Goal: Information Seeking & Learning: Learn about a topic

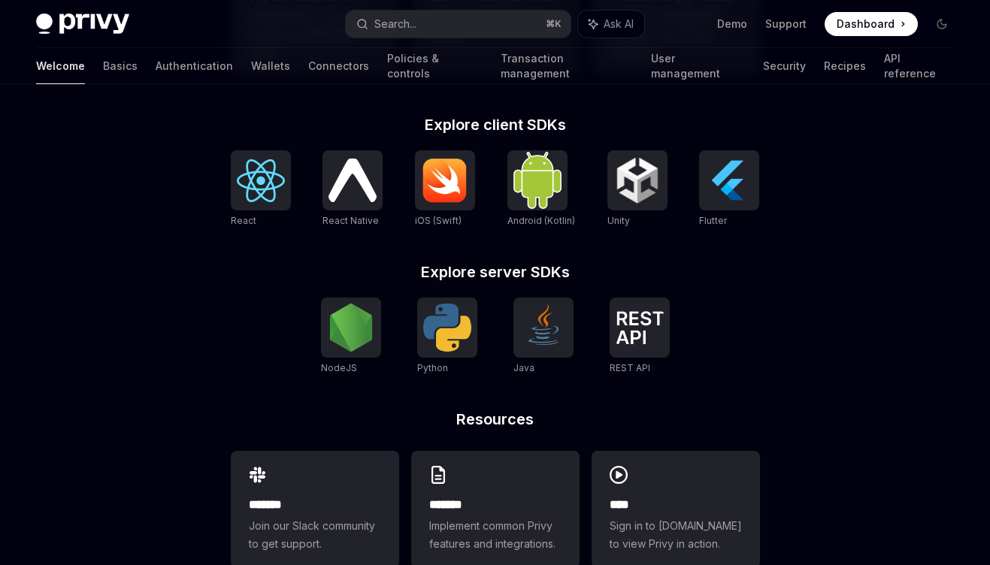
scroll to position [597, 0]
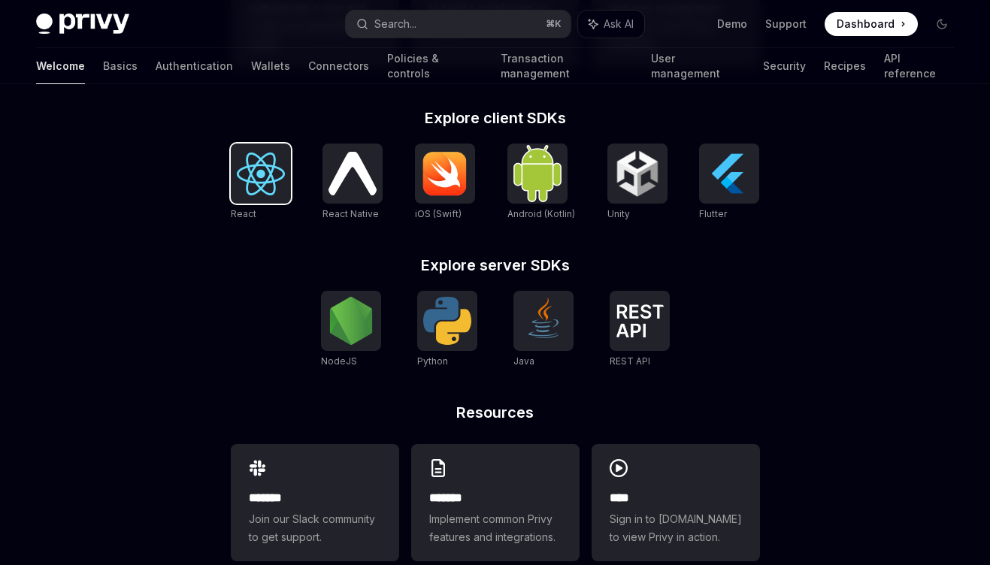
click at [278, 167] on img at bounding box center [261, 174] width 48 height 43
type textarea "*"
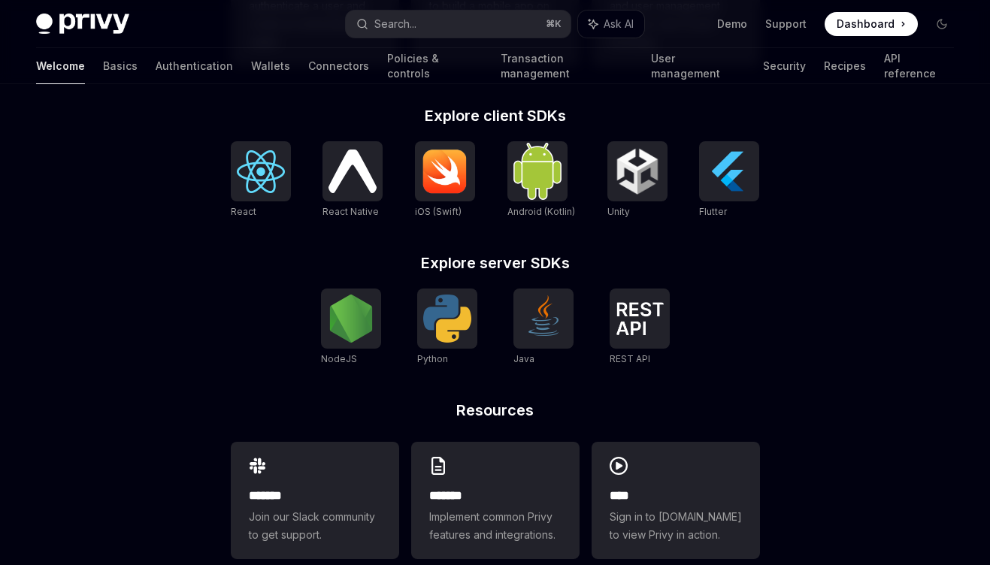
scroll to position [630, 0]
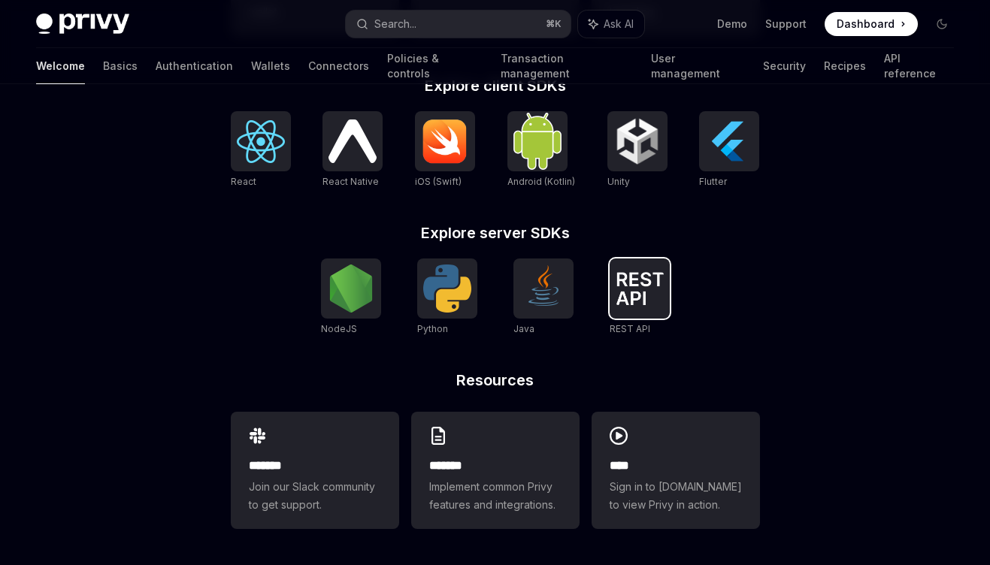
click at [637, 301] on img at bounding box center [639, 288] width 48 height 33
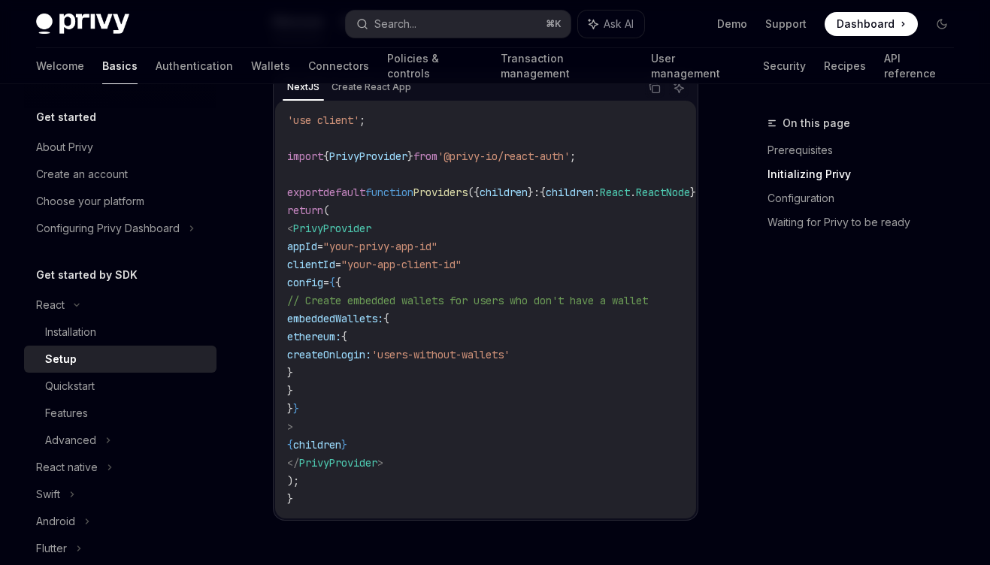
scroll to position [563, 0]
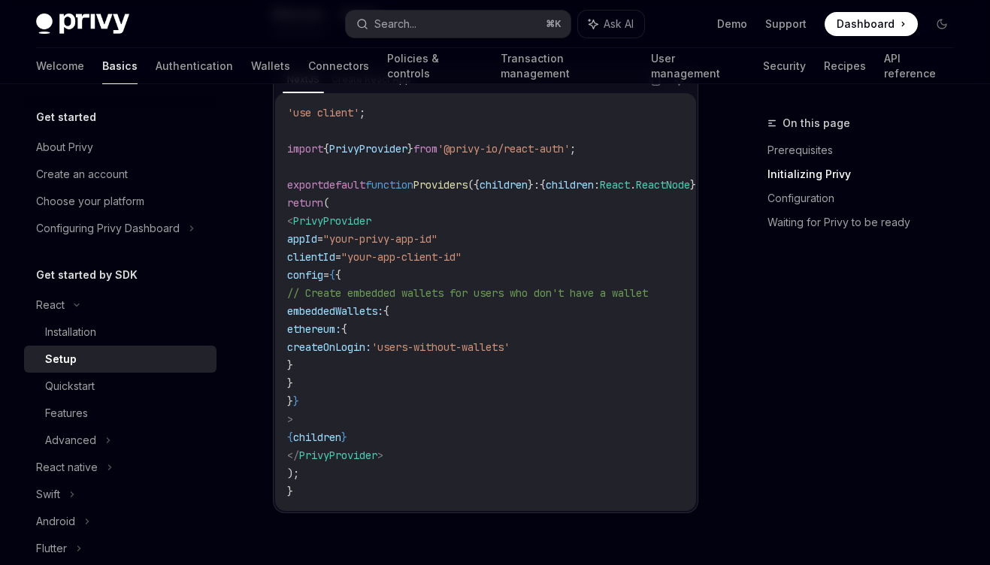
drag, startPoint x: 325, startPoint y: 183, endPoint x: 390, endPoint y: 361, distance: 189.0
click at [390, 361] on code "'use client' ; import { PrivyProvider } from '@privy-io/react-auth' ; export de…" at bounding box center [515, 302] width 457 height 397
drag, startPoint x: 327, startPoint y: 190, endPoint x: 451, endPoint y: 480, distance: 315.5
click at [451, 479] on code "'use client' ; import { PrivyProvider } from '@privy-io/react-auth' ; export de…" at bounding box center [515, 302] width 457 height 397
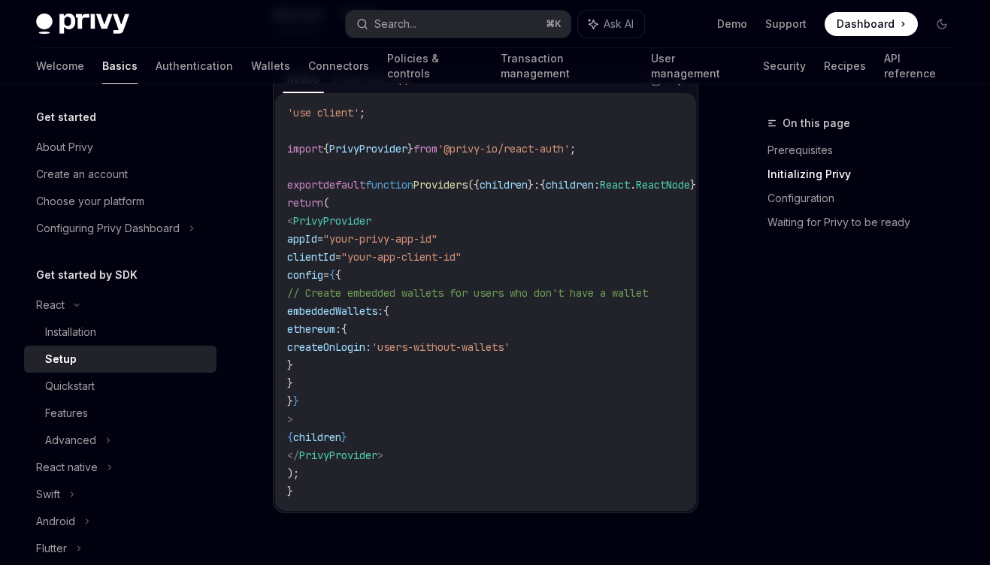
click at [457, 424] on code "'use client' ; import { PrivyProvider } from '@privy-io/react-auth' ; export de…" at bounding box center [515, 302] width 457 height 397
drag, startPoint x: 350, startPoint y: 184, endPoint x: 418, endPoint y: 482, distance: 305.9
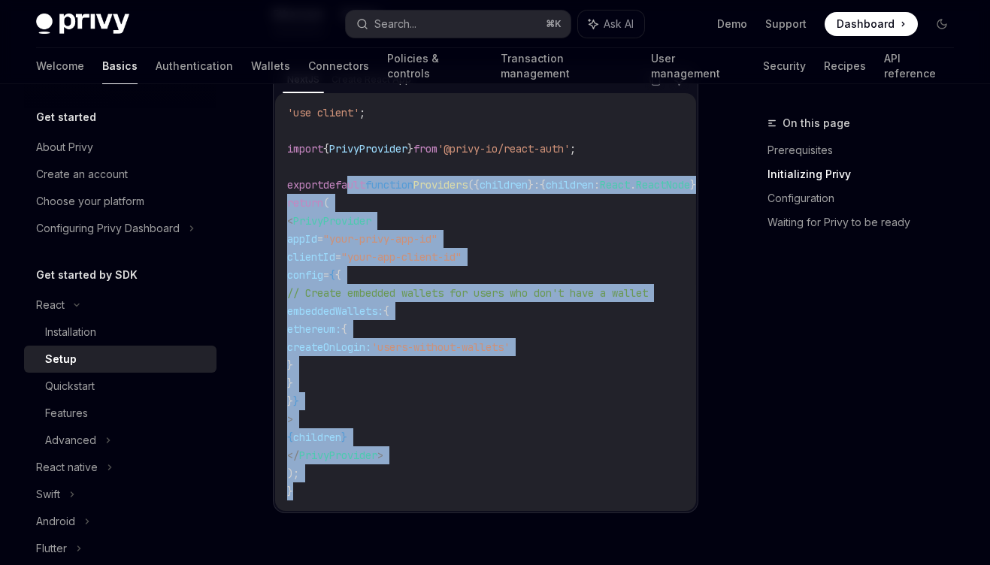
click at [418, 482] on code "'use client' ; import { PrivyProvider } from '@privy-io/react-auth' ; export de…" at bounding box center [515, 302] width 457 height 397
click at [443, 374] on code "'use client' ; import { PrivyProvider } from '@privy-io/react-auth' ; export de…" at bounding box center [515, 302] width 457 height 397
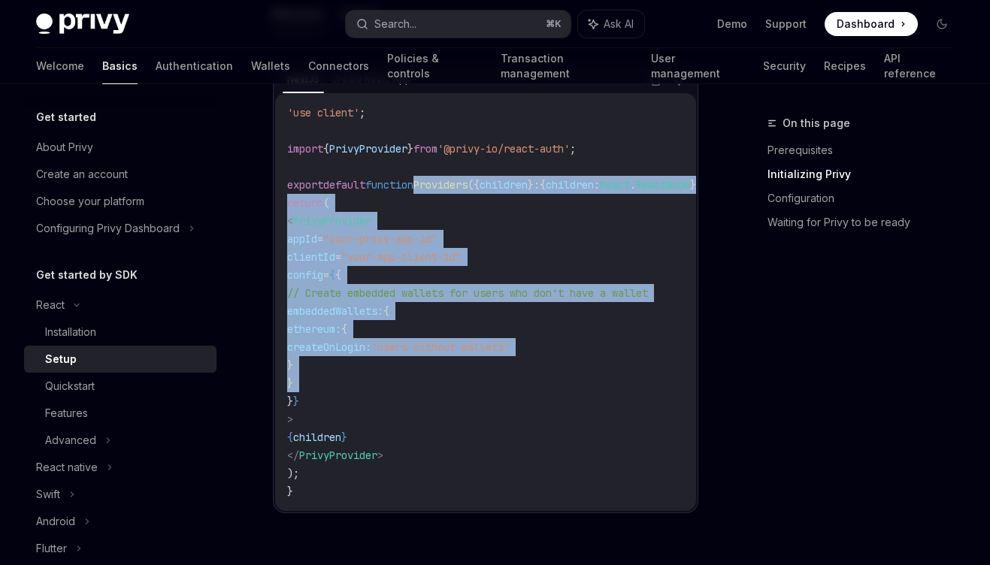
drag, startPoint x: 443, startPoint y: 374, endPoint x: 434, endPoint y: 183, distance: 191.9
click at [434, 183] on code "'use client' ; import { PrivyProvider } from '@privy-io/react-auth' ; export de…" at bounding box center [515, 302] width 457 height 397
click at [434, 183] on span "Providers" at bounding box center [440, 185] width 54 height 14
drag, startPoint x: 434, startPoint y: 183, endPoint x: 434, endPoint y: 482, distance: 299.9
click at [434, 482] on code "'use client' ; import { PrivyProvider } from '@privy-io/react-auth' ; export de…" at bounding box center [515, 302] width 457 height 397
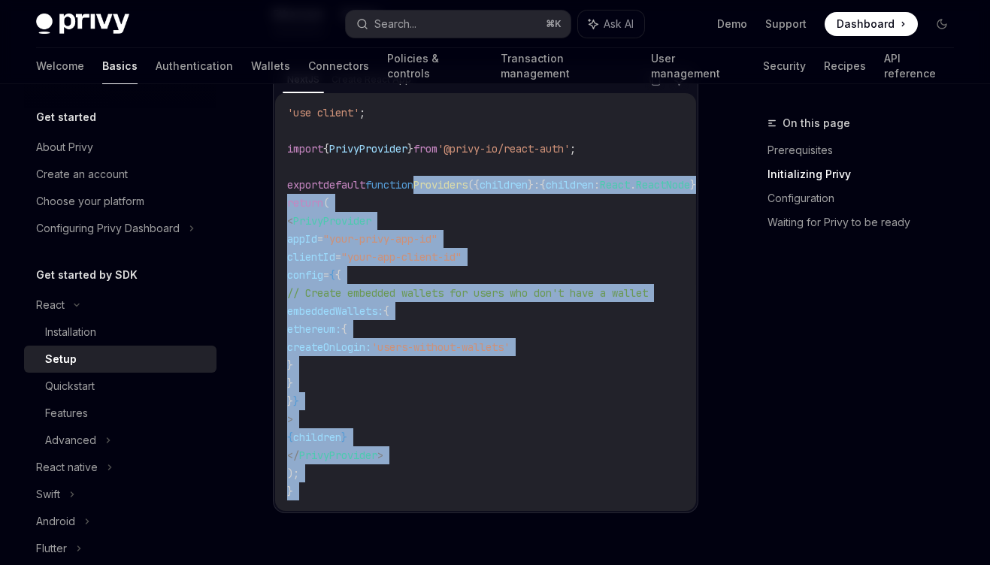
click at [440, 422] on code "'use client' ; import { PrivyProvider } from '@privy-io/react-auth' ; export de…" at bounding box center [515, 302] width 457 height 397
drag, startPoint x: 410, startPoint y: 459, endPoint x: 381, endPoint y: 162, distance: 299.0
click at [381, 162] on code "'use client' ; import { PrivyProvider } from '@privy-io/react-auth' ; export de…" at bounding box center [515, 302] width 457 height 397
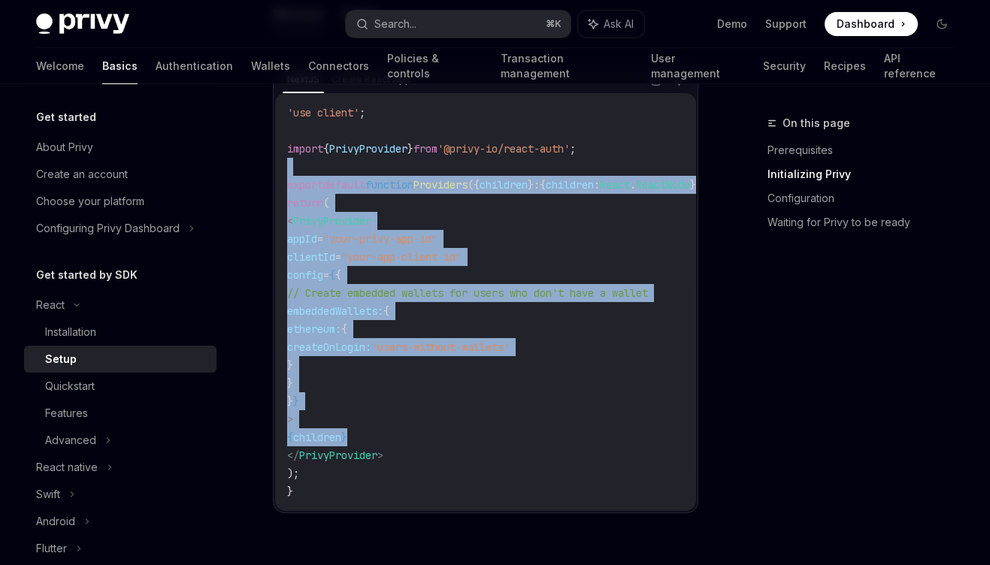
drag, startPoint x: 381, startPoint y: 162, endPoint x: 437, endPoint y: 445, distance: 288.9
click at [437, 445] on code "'use client' ; import { PrivyProvider } from '@privy-io/react-auth' ; export de…" at bounding box center [515, 302] width 457 height 397
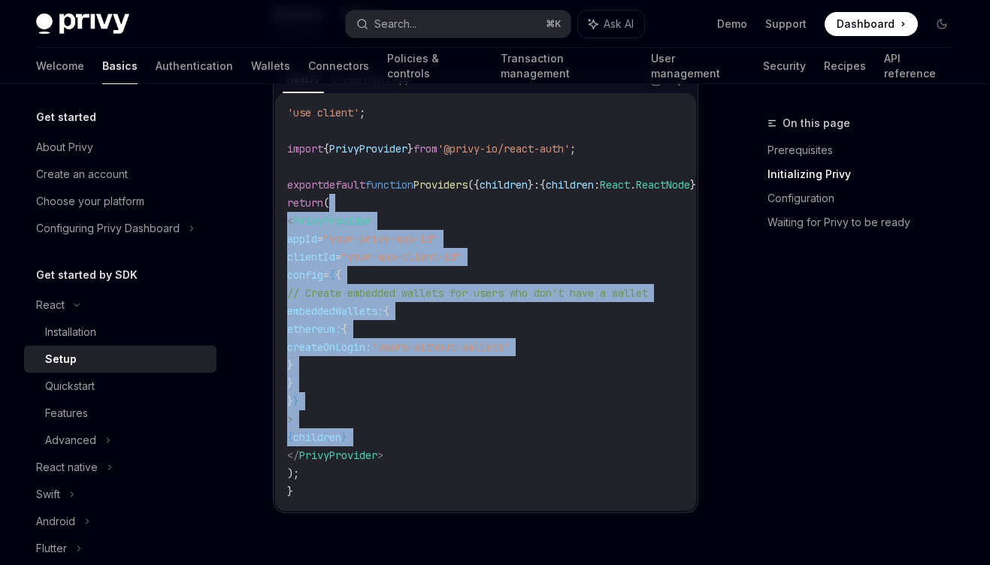
drag, startPoint x: 437, startPoint y: 445, endPoint x: 402, endPoint y: 202, distance: 245.3
click at [402, 202] on code "'use client' ; import { PrivyProvider } from '@privy-io/react-auth' ; export de…" at bounding box center [515, 302] width 457 height 397
click at [402, 201] on code "'use client' ; import { PrivyProvider } from '@privy-io/react-auth' ; export de…" at bounding box center [515, 302] width 457 height 397
drag, startPoint x: 402, startPoint y: 201, endPoint x: 411, endPoint y: 424, distance: 222.6
click at [412, 424] on code "'use client' ; import { PrivyProvider } from '@privy-io/react-auth' ; export de…" at bounding box center [515, 302] width 457 height 397
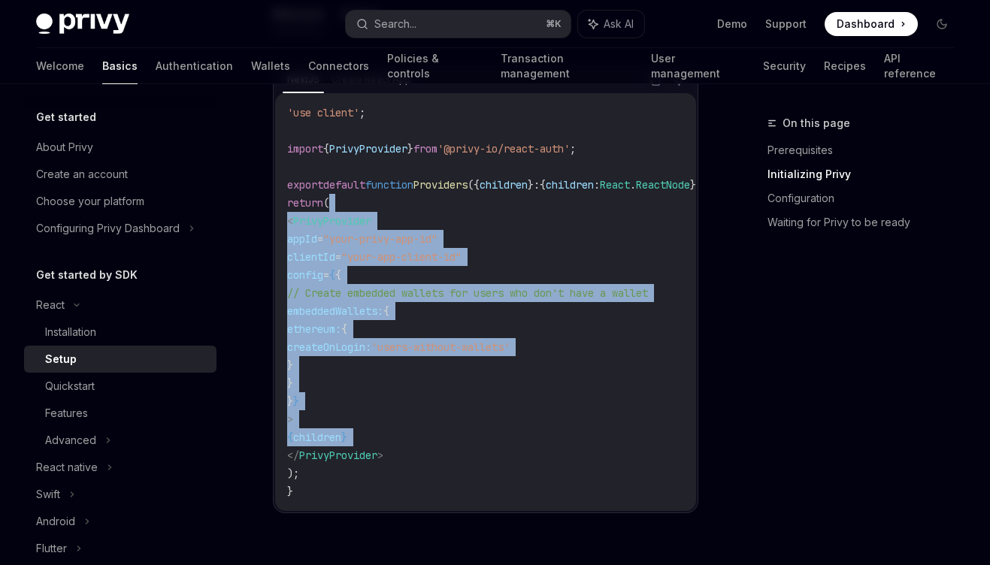
click at [411, 424] on code "'use client' ; import { PrivyProvider } from '@privy-io/react-auth' ; export de…" at bounding box center [515, 302] width 457 height 397
drag, startPoint x: 416, startPoint y: 370, endPoint x: 416, endPoint y: 156, distance: 213.4
click at [416, 156] on code "'use client' ; import { PrivyProvider } from '@privy-io/react-auth' ; export de…" at bounding box center [515, 302] width 457 height 397
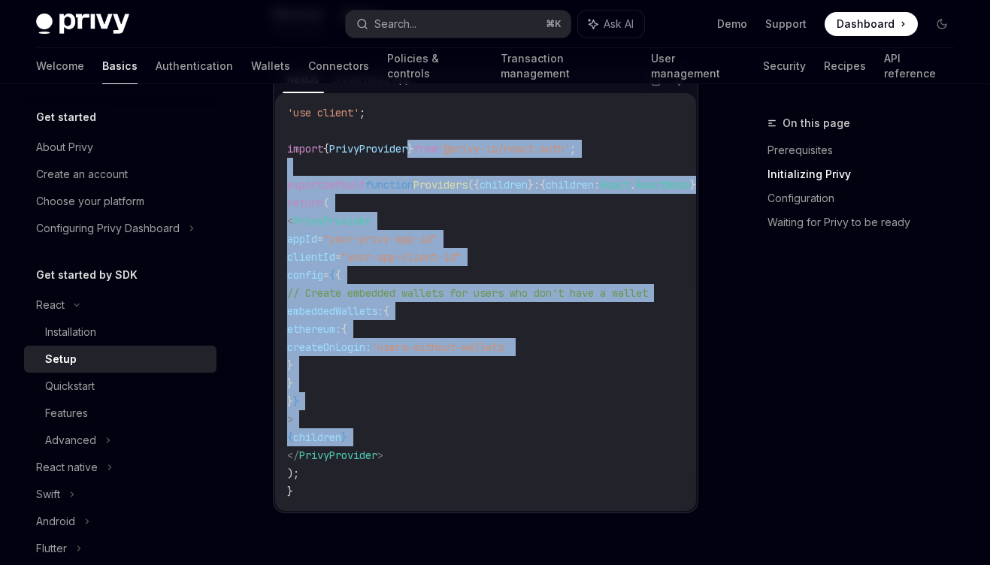
drag, startPoint x: 416, startPoint y: 156, endPoint x: 427, endPoint y: 430, distance: 273.8
click at [429, 430] on code "'use client' ; import { PrivyProvider } from '@privy-io/react-auth' ; export de…" at bounding box center [515, 302] width 457 height 397
click at [427, 430] on code "'use client' ; import { PrivyProvider } from '@privy-io/react-auth' ; export de…" at bounding box center [515, 302] width 457 height 397
drag, startPoint x: 425, startPoint y: 452, endPoint x: 404, endPoint y: 191, distance: 262.3
click at [405, 193] on code "'use client' ; import { PrivyProvider } from '@privy-io/react-auth' ; export de…" at bounding box center [515, 302] width 457 height 397
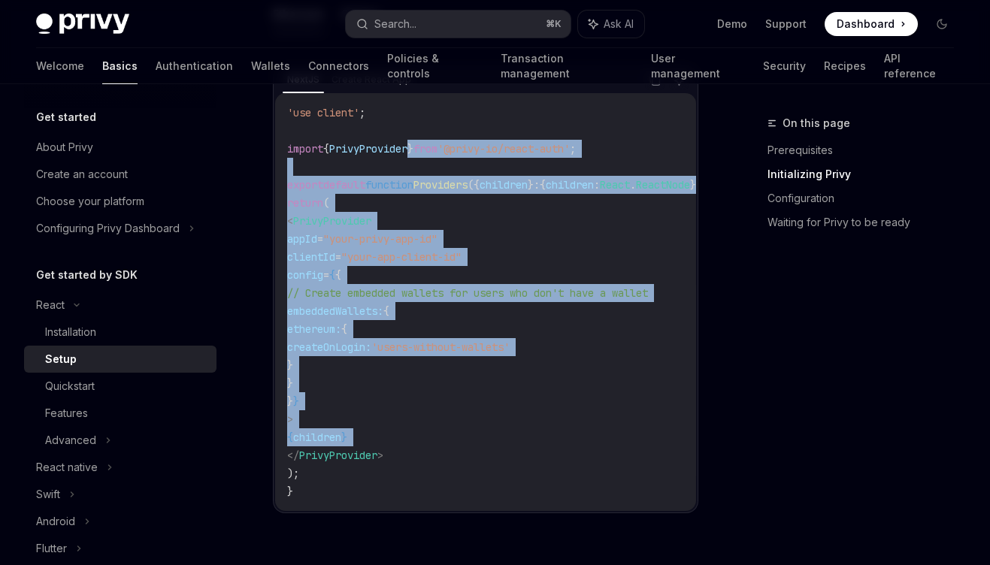
click at [404, 191] on span "function" at bounding box center [389, 185] width 48 height 14
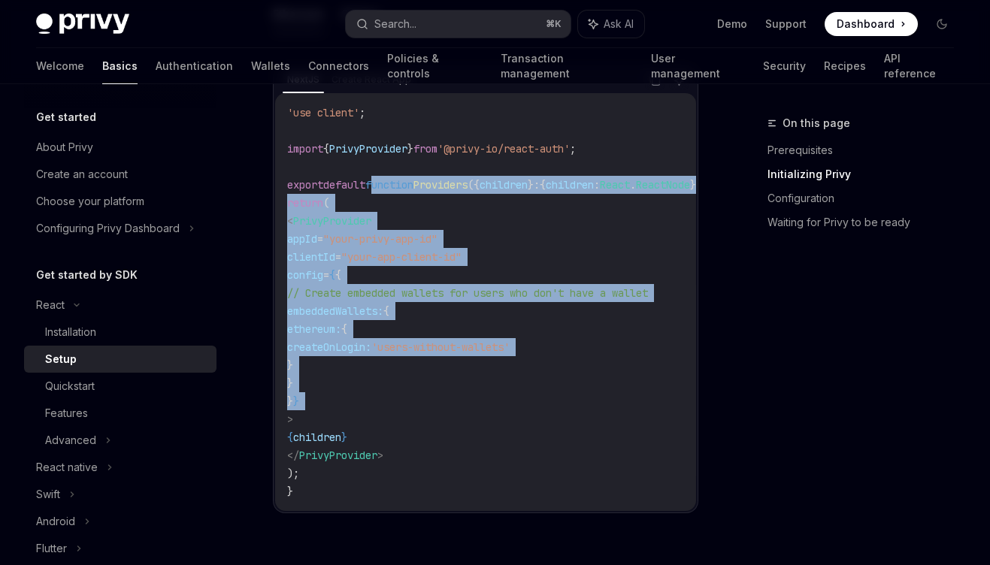
drag, startPoint x: 404, startPoint y: 191, endPoint x: 413, endPoint y: 399, distance: 208.3
click at [413, 399] on code "'use client' ; import { PrivyProvider } from '@privy-io/react-auth' ; export de…" at bounding box center [515, 302] width 457 height 397
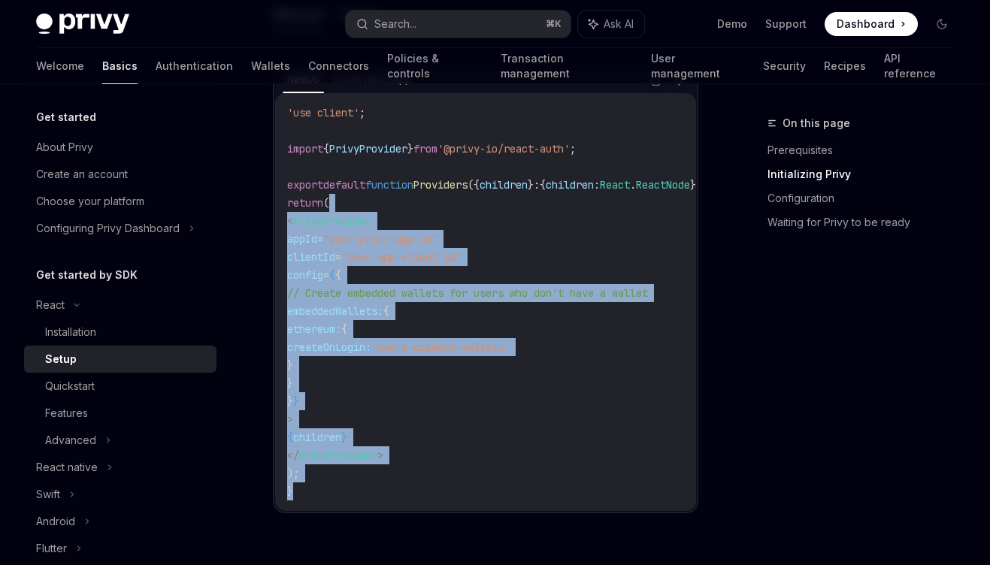
drag, startPoint x: 416, startPoint y: 496, endPoint x: 404, endPoint y: 201, distance: 295.6
click at [404, 201] on code "'use client' ; import { PrivyProvider } from '@privy-io/react-auth' ; export de…" at bounding box center [515, 302] width 457 height 397
drag, startPoint x: 404, startPoint y: 201, endPoint x: 413, endPoint y: 436, distance: 235.4
click at [413, 436] on code "'use client' ; import { PrivyProvider } from '@privy-io/react-auth' ; export de…" at bounding box center [515, 302] width 457 height 397
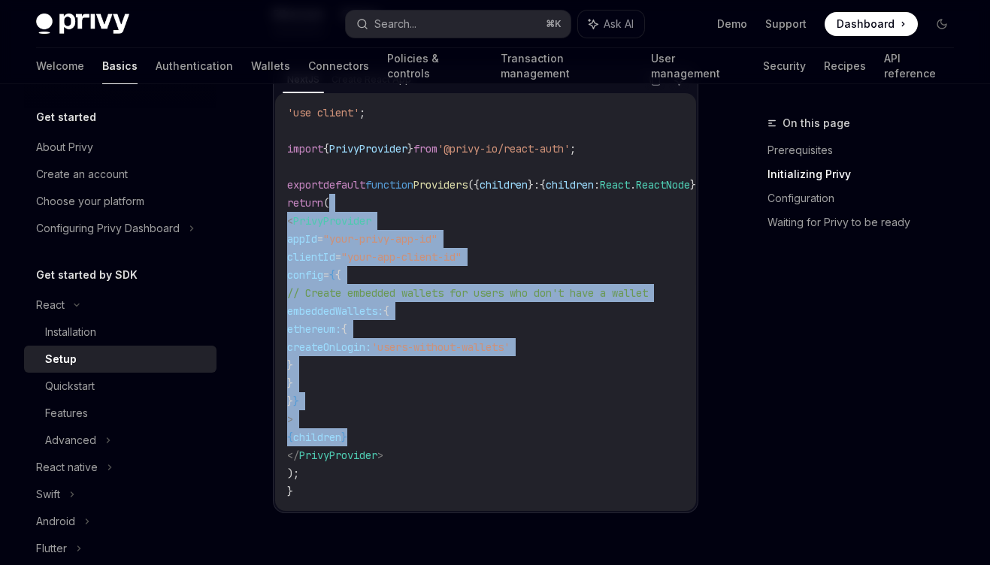
click at [371, 344] on span "createOnLogin:" at bounding box center [329, 347] width 84 height 14
drag, startPoint x: 408, startPoint y: 453, endPoint x: 386, endPoint y: 225, distance: 228.8
click at [386, 225] on code "'use client' ; import { PrivyProvider } from '@privy-io/react-auth' ; export de…" at bounding box center [515, 302] width 457 height 397
click at [371, 225] on span "PrivyProvider" at bounding box center [332, 221] width 78 height 14
drag, startPoint x: 386, startPoint y: 225, endPoint x: 418, endPoint y: 489, distance: 265.8
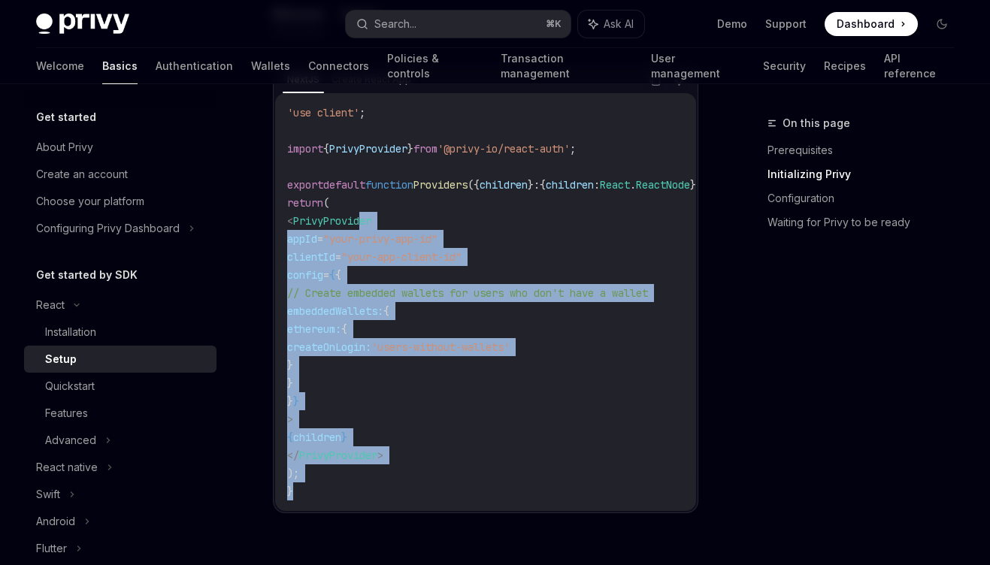
click at [420, 490] on code "'use client' ; import { PrivyProvider } from '@privy-io/react-auth' ; export de…" at bounding box center [515, 302] width 457 height 397
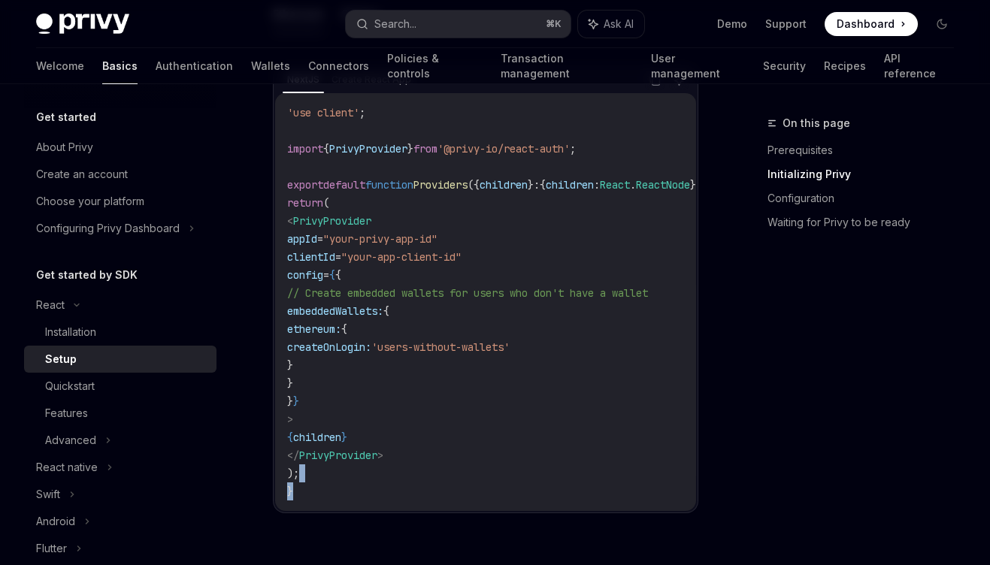
drag, startPoint x: 418, startPoint y: 484, endPoint x: 418, endPoint y: 471, distance: 12.8
click at [418, 471] on code "'use client' ; import { PrivyProvider } from '@privy-io/react-auth' ; export de…" at bounding box center [515, 302] width 457 height 397
drag, startPoint x: 418, startPoint y: 471, endPoint x: 408, endPoint y: 261, distance: 210.7
click at [408, 261] on code "'use client' ; import { PrivyProvider } from '@privy-io/react-auth' ; export de…" at bounding box center [515, 302] width 457 height 397
click at [408, 261] on span ""your-app-client-id"" at bounding box center [401, 257] width 120 height 14
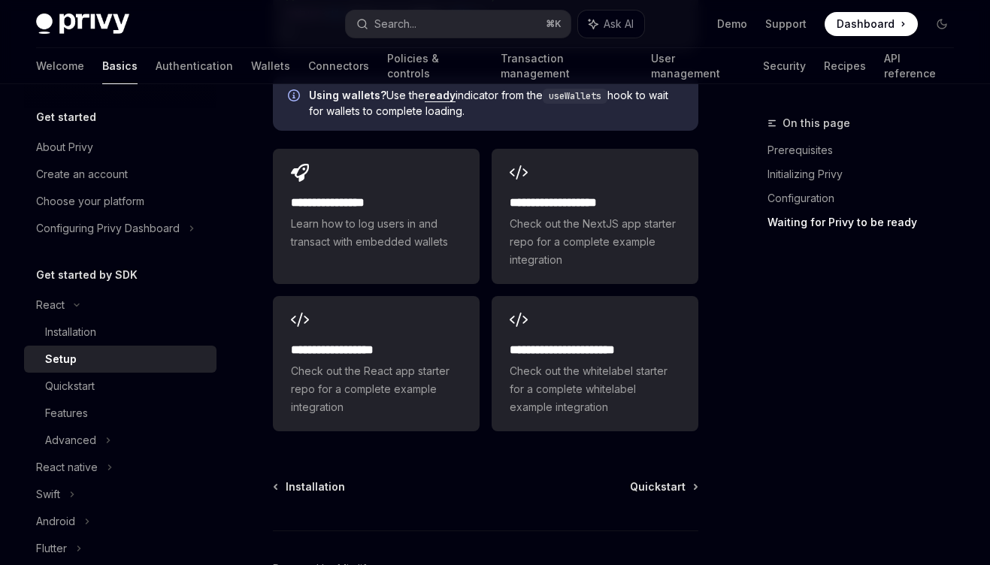
scroll to position [2058, 0]
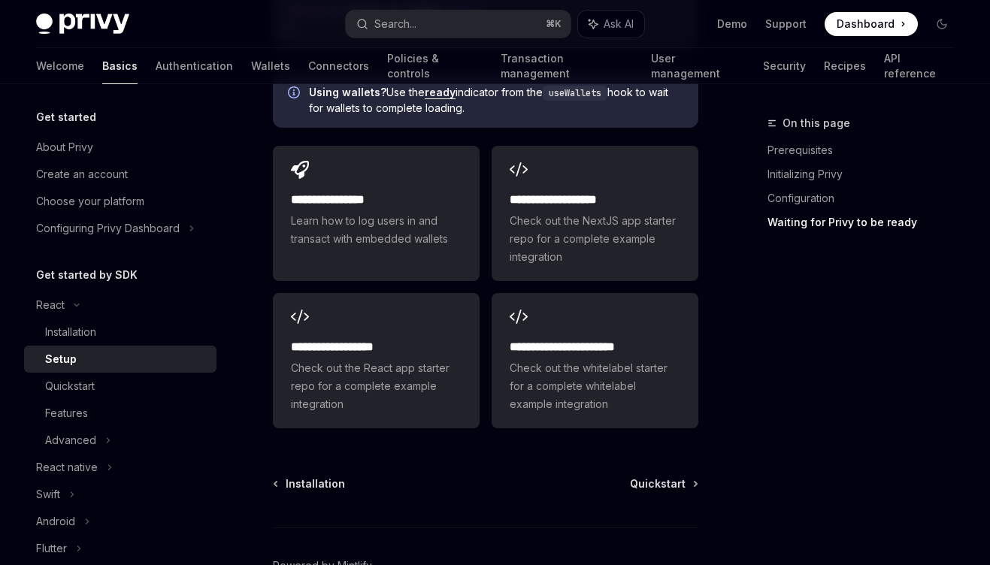
click at [635, 515] on div "Installation Quickstart Powered by Mintlify" at bounding box center [485, 566] width 425 height 181
click at [649, 491] on span "Quickstart" at bounding box center [658, 483] width 56 height 15
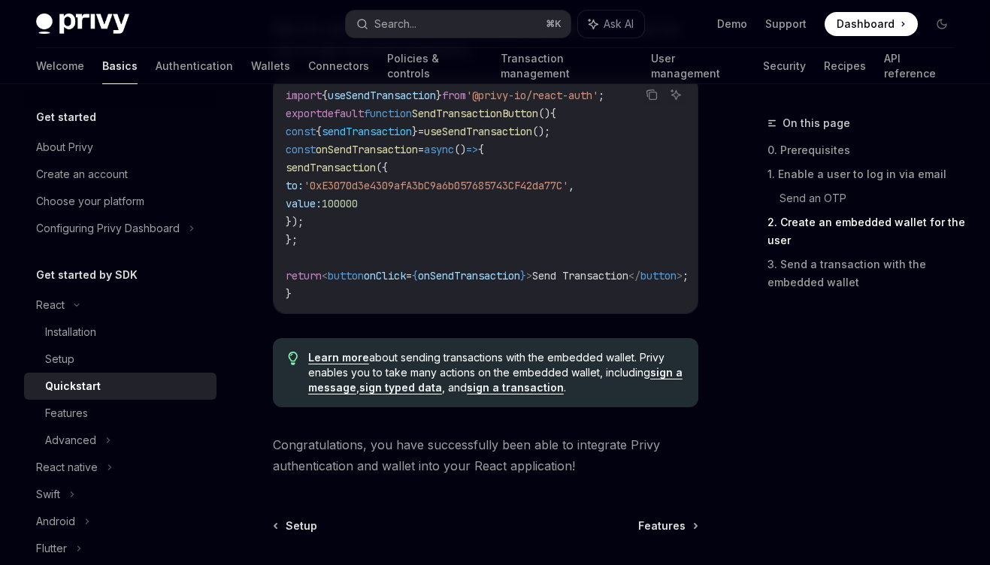
scroll to position [1532, 0]
click at [658, 519] on span "Features" at bounding box center [661, 525] width 47 height 15
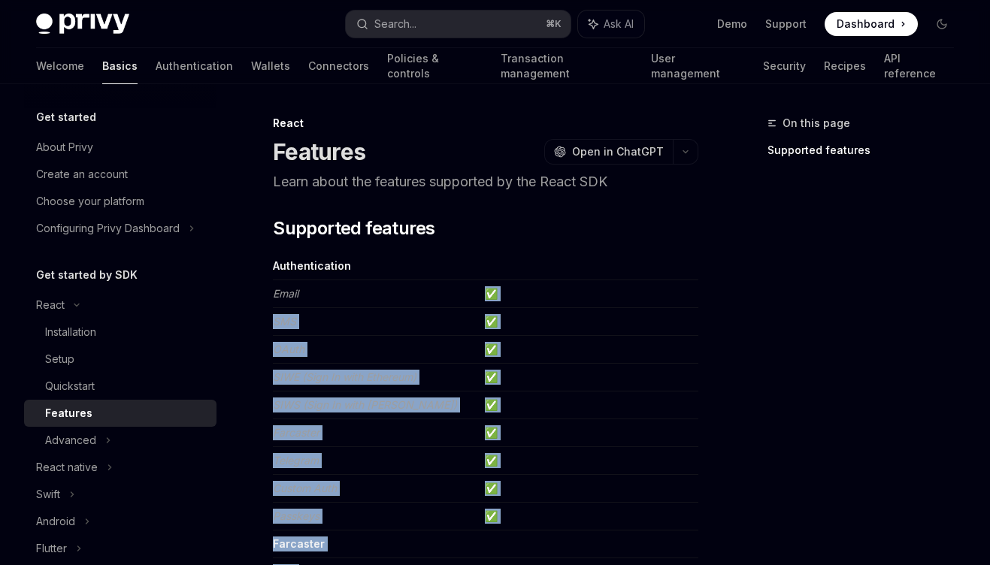
drag, startPoint x: 375, startPoint y: 422, endPoint x: 429, endPoint y: 559, distance: 147.8
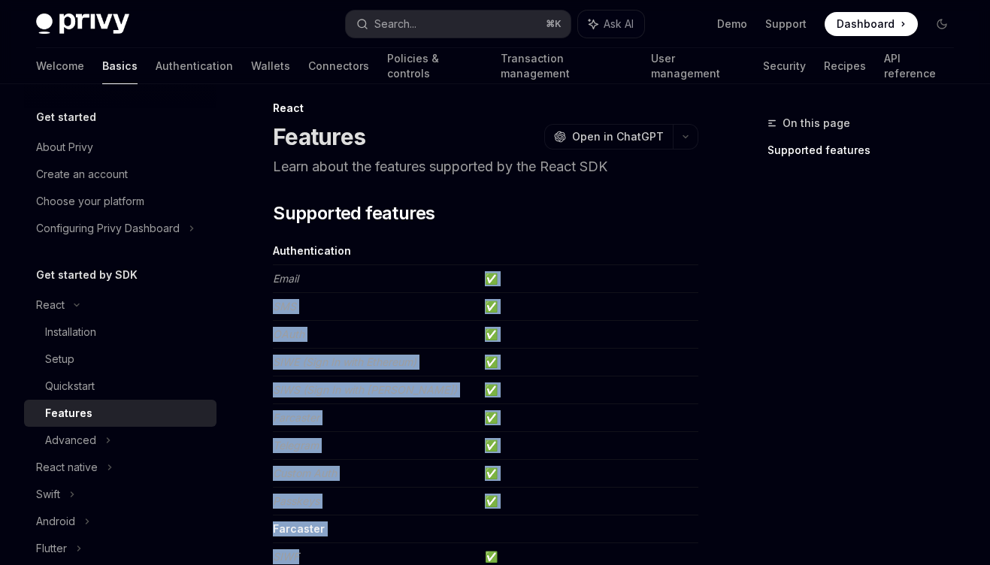
click at [429, 470] on td "Custom Auth" at bounding box center [376, 474] width 206 height 28
drag, startPoint x: 364, startPoint y: 493, endPoint x: 362, endPoint y: 258, distance: 235.2
click at [362, 258] on td "Authentication" at bounding box center [376, 251] width 206 height 28
drag, startPoint x: 362, startPoint y: 258, endPoint x: 367, endPoint y: 495, distance: 237.5
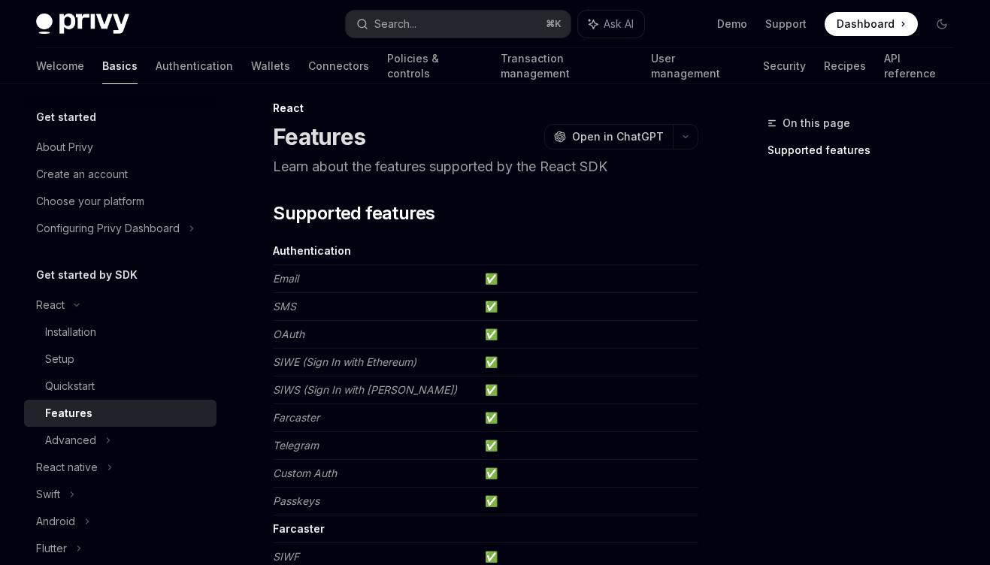
click at [371, 448] on td "Telegram" at bounding box center [376, 446] width 206 height 28
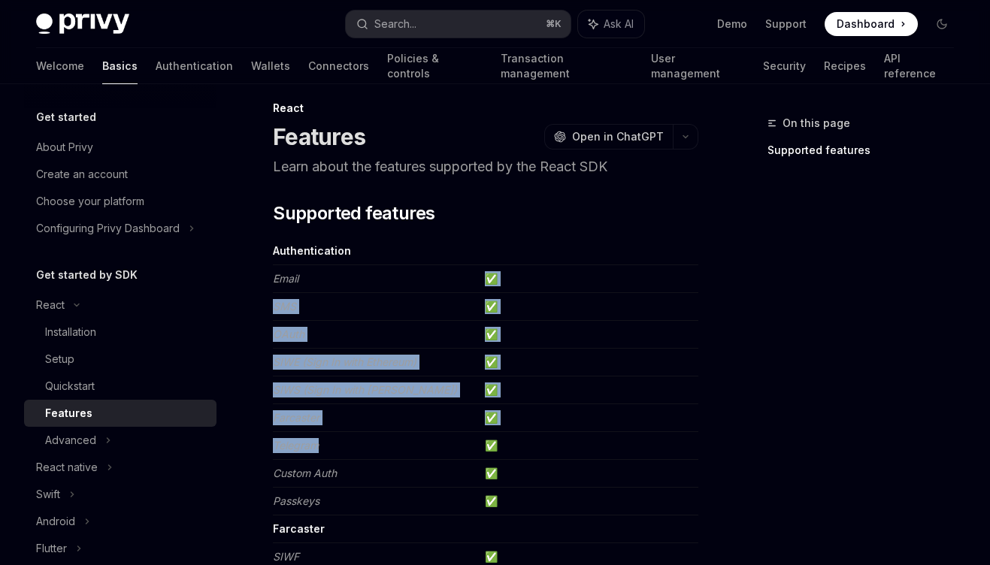
drag, startPoint x: 371, startPoint y: 448, endPoint x: 347, endPoint y: 277, distance: 172.9
click at [347, 277] on td "Email" at bounding box center [376, 279] width 206 height 28
drag, startPoint x: 347, startPoint y: 277, endPoint x: 353, endPoint y: 505, distance: 228.5
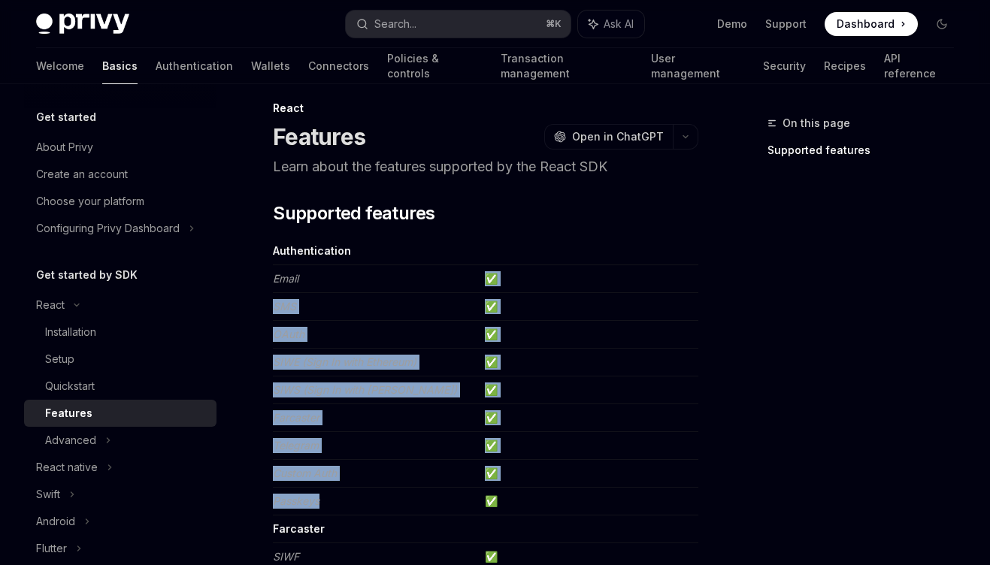
click at [353, 505] on td "Passkeys" at bounding box center [376, 502] width 206 height 28
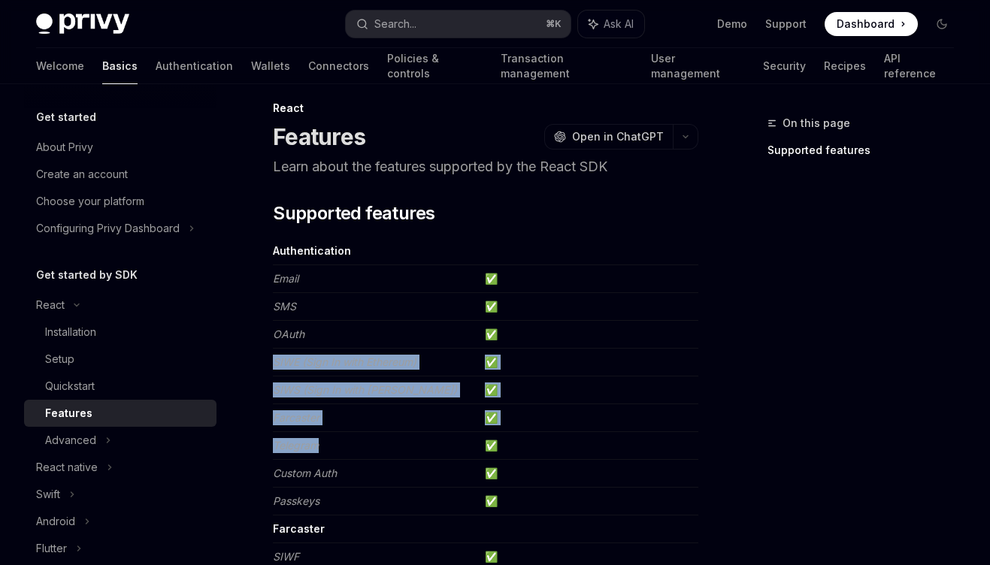
click at [353, 352] on td "SIWE (Sign In with Ethereum)" at bounding box center [376, 363] width 206 height 28
drag, startPoint x: 353, startPoint y: 352, endPoint x: 353, endPoint y: 431, distance: 79.7
click at [353, 432] on td "Telegram" at bounding box center [376, 446] width 206 height 28
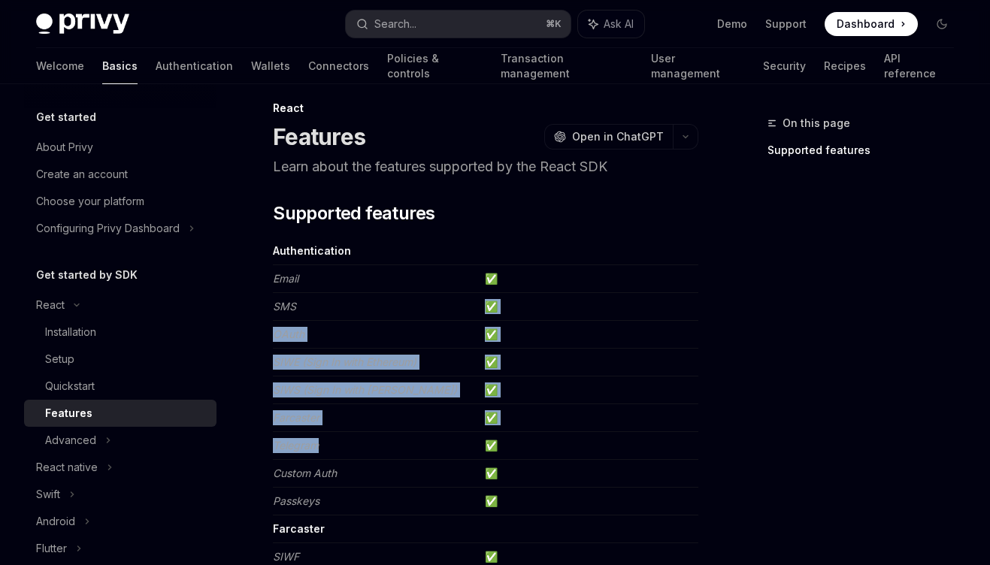
drag, startPoint x: 353, startPoint y: 431, endPoint x: 353, endPoint y: 304, distance: 127.0
click at [353, 304] on td "SMS" at bounding box center [376, 307] width 206 height 28
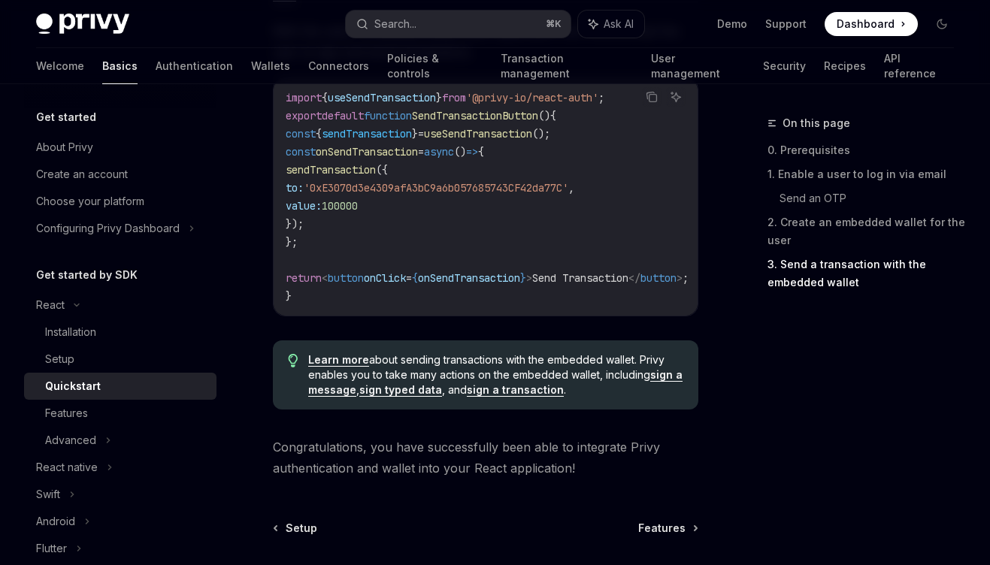
type textarea "*"
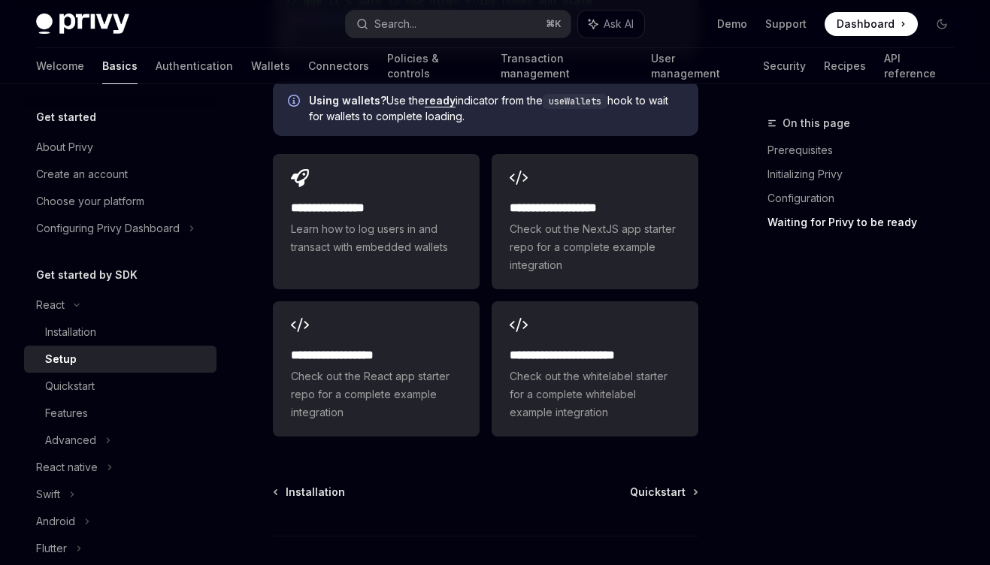
scroll to position [2058, 0]
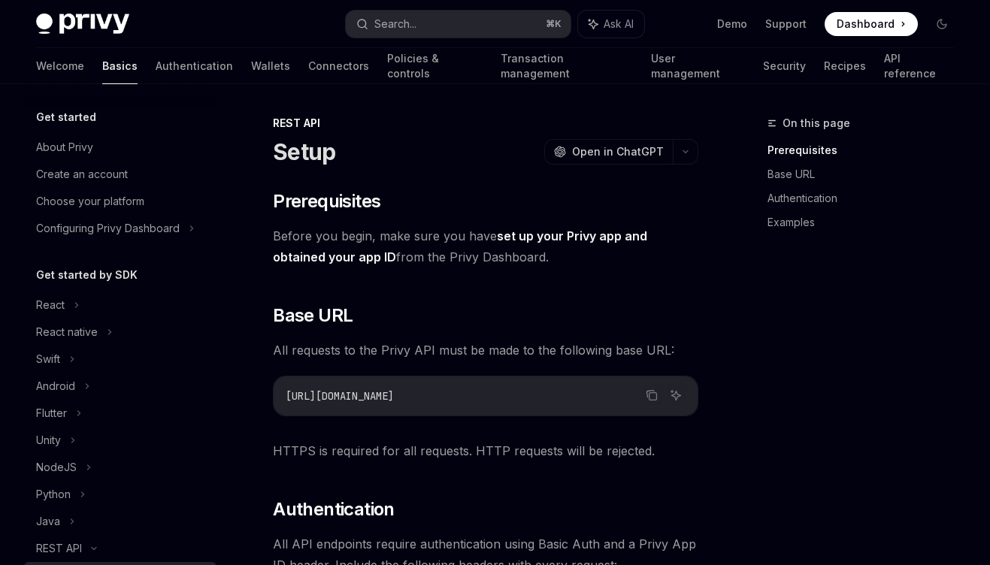
scroll to position [251, 0]
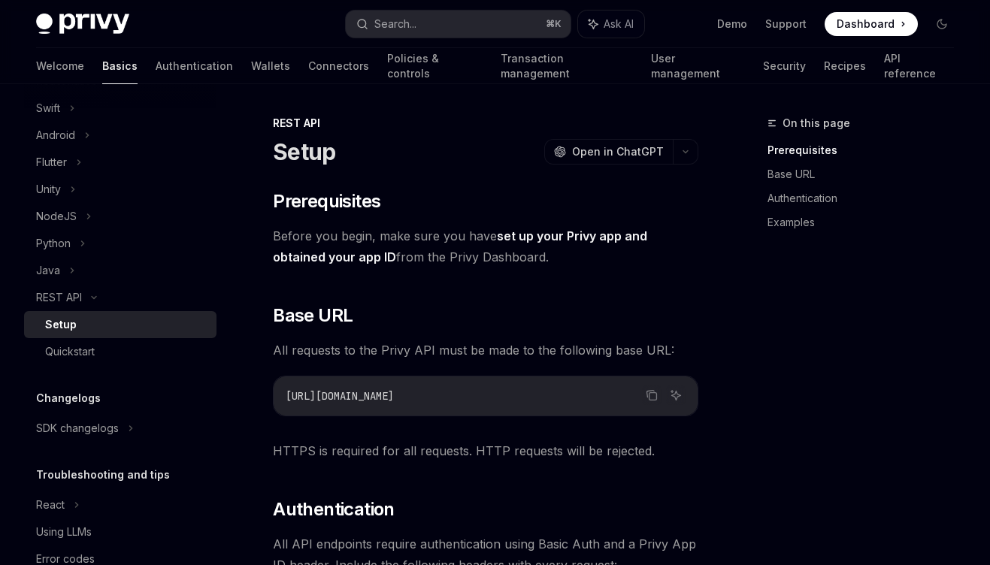
drag, startPoint x: 452, startPoint y: 234, endPoint x: 510, endPoint y: 262, distance: 64.2
click at [510, 262] on span "Before you begin, make sure you have set up your Privy app and obtained your ap…" at bounding box center [485, 246] width 425 height 42
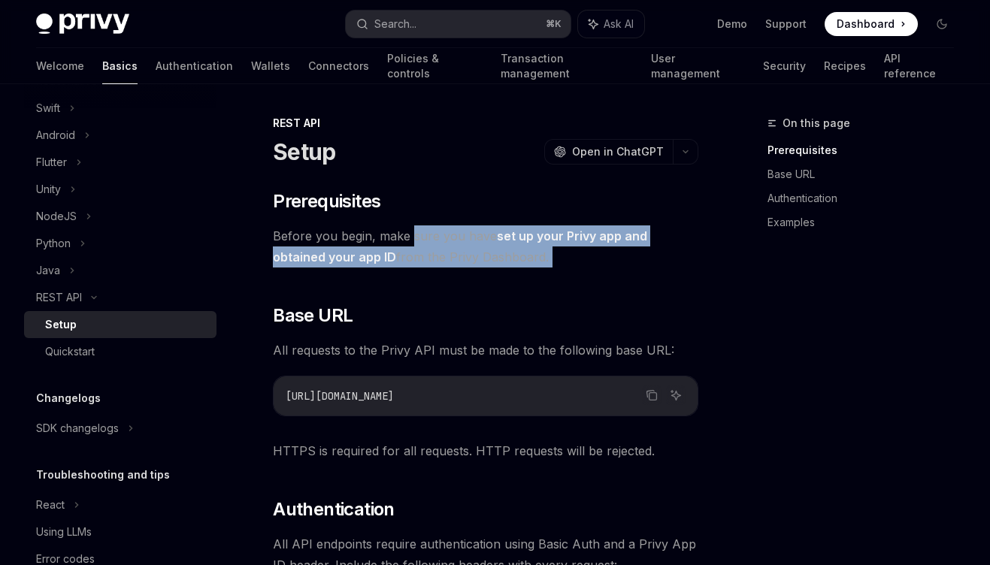
drag, startPoint x: 510, startPoint y: 262, endPoint x: 416, endPoint y: 232, distance: 97.7
click at [416, 232] on span "Before you begin, make sure you have set up your Privy app and obtained your ap…" at bounding box center [485, 246] width 425 height 42
drag, startPoint x: 416, startPoint y: 232, endPoint x: 574, endPoint y: 260, distance: 160.3
click at [574, 260] on span "Before you begin, make sure you have set up your Privy app and obtained your ap…" at bounding box center [485, 246] width 425 height 42
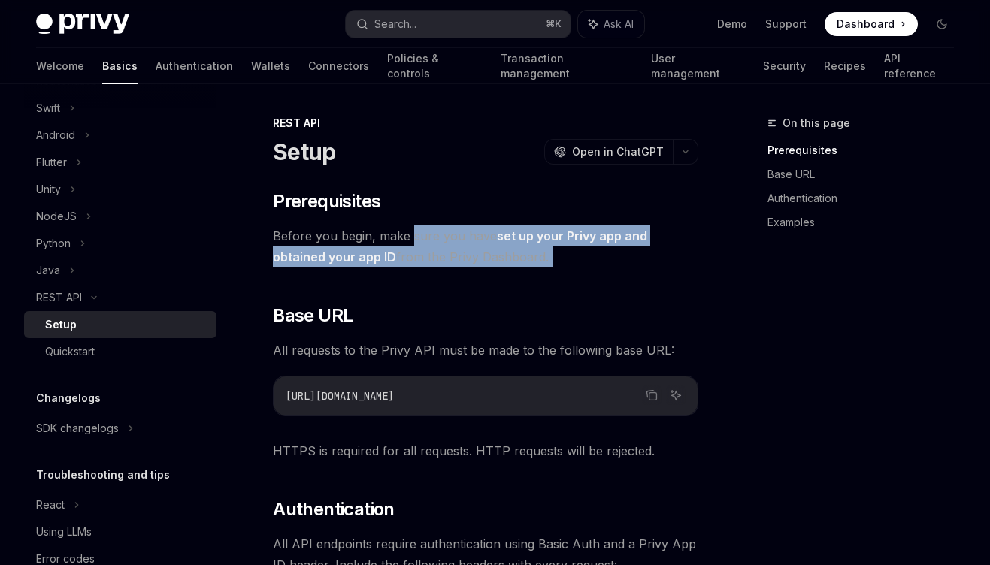
click at [574, 260] on span "Before you begin, make sure you have set up your Privy app and obtained your ap…" at bounding box center [485, 246] width 425 height 42
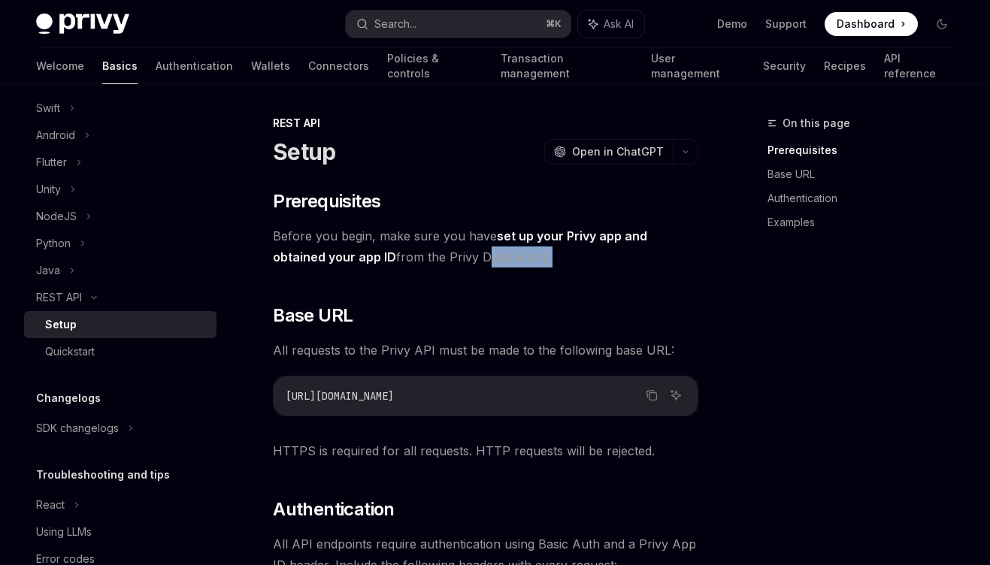
drag, startPoint x: 574, startPoint y: 260, endPoint x: 479, endPoint y: 253, distance: 94.9
click at [479, 253] on span "Before you begin, make sure you have set up your Privy app and obtained your ap…" at bounding box center [485, 246] width 425 height 42
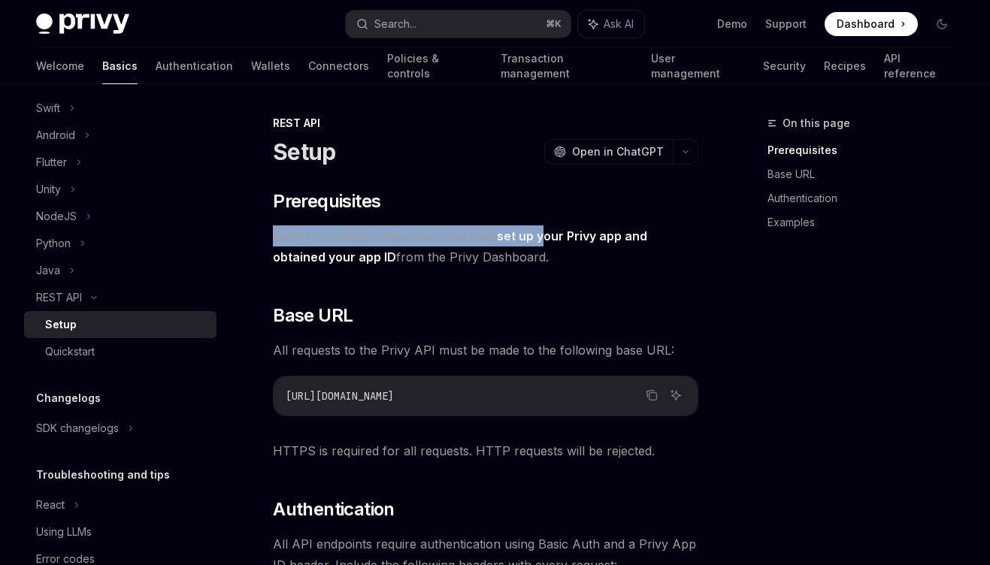
drag, startPoint x: 401, startPoint y: 222, endPoint x: 537, endPoint y: 246, distance: 138.1
click at [537, 246] on span "Before you begin, make sure you have set up your Privy app and obtained your ap…" at bounding box center [485, 246] width 425 height 42
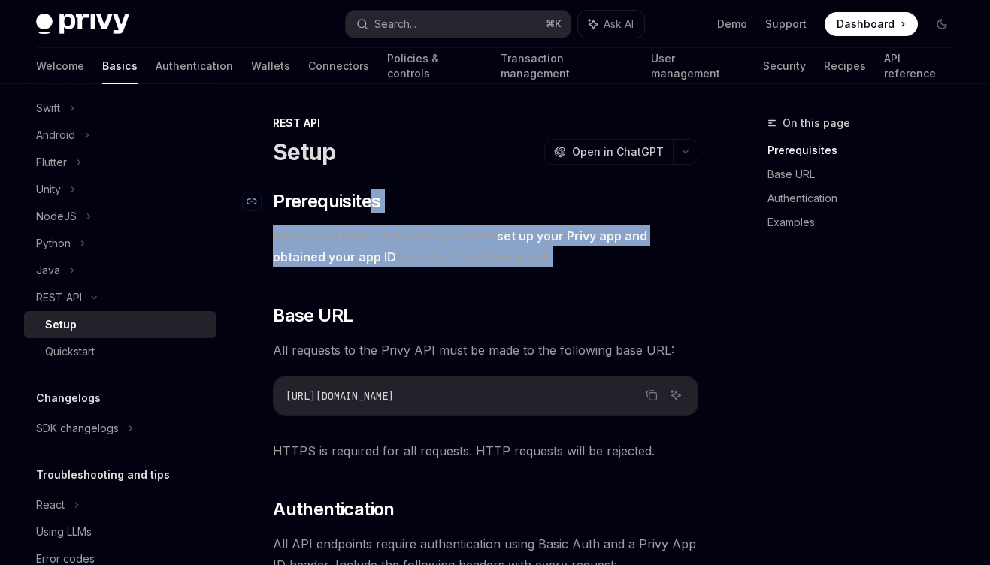
drag, startPoint x: 513, startPoint y: 271, endPoint x: 374, endPoint y: 198, distance: 156.6
click at [374, 198] on span "Prerequisites" at bounding box center [326, 201] width 107 height 24
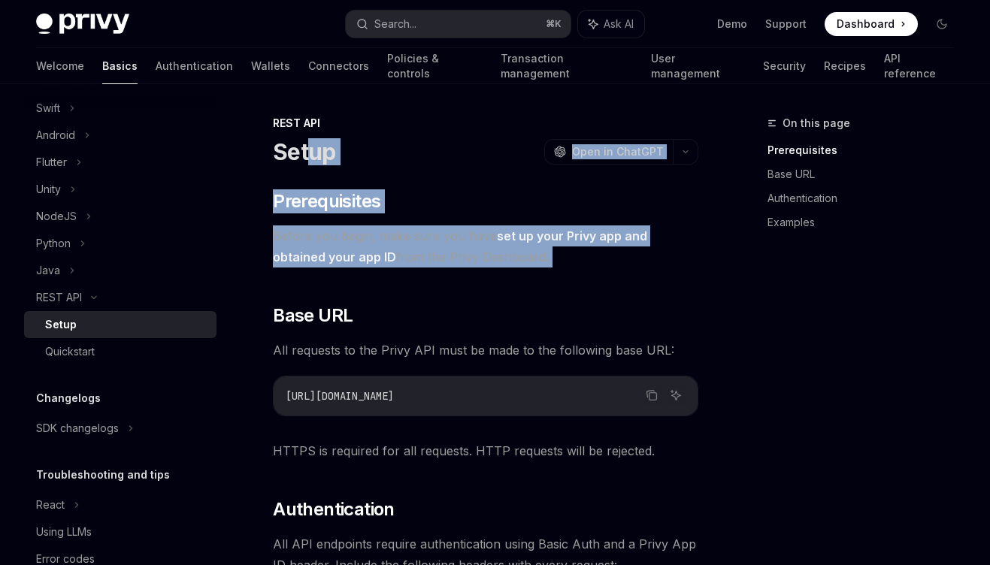
drag, startPoint x: 306, startPoint y: 151, endPoint x: 450, endPoint y: 302, distance: 208.9
drag, startPoint x: 469, startPoint y: 268, endPoint x: 358, endPoint y: 156, distance: 157.3
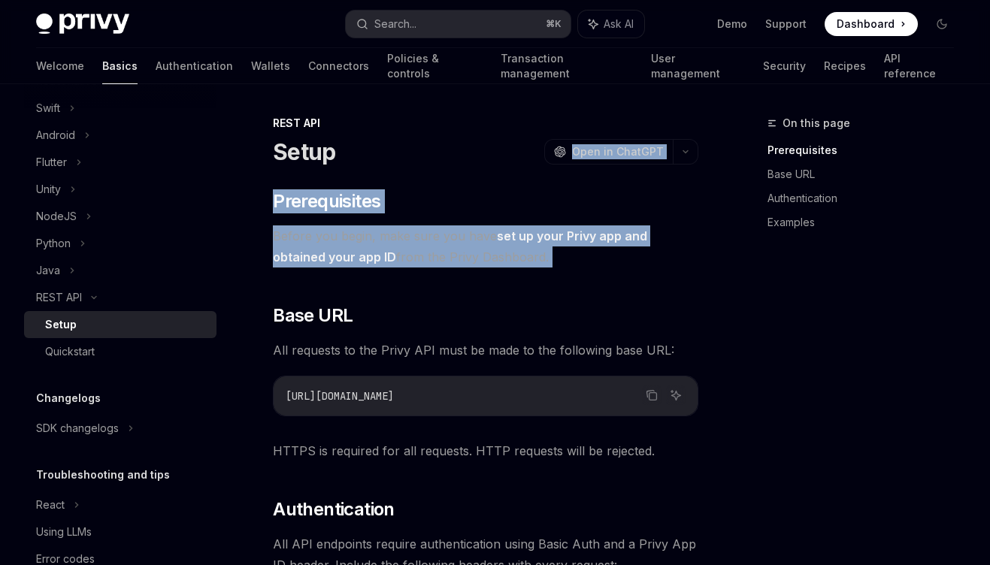
click at [358, 156] on div "Setup OpenAI Open in ChatGPT" at bounding box center [485, 151] width 425 height 27
drag, startPoint x: 358, startPoint y: 156, endPoint x: 492, endPoint y: 326, distance: 216.8
click at [492, 326] on h2 "​ Base URL" at bounding box center [485, 316] width 425 height 24
drag, startPoint x: 492, startPoint y: 326, endPoint x: 425, endPoint y: 163, distance: 176.6
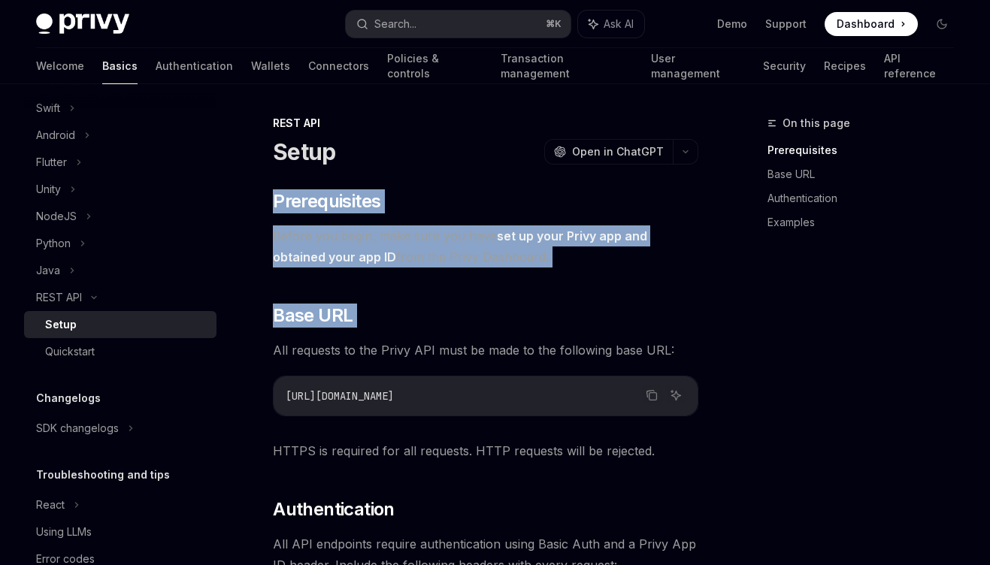
click at [425, 163] on div "Setup OpenAI Open in ChatGPT" at bounding box center [485, 151] width 425 height 27
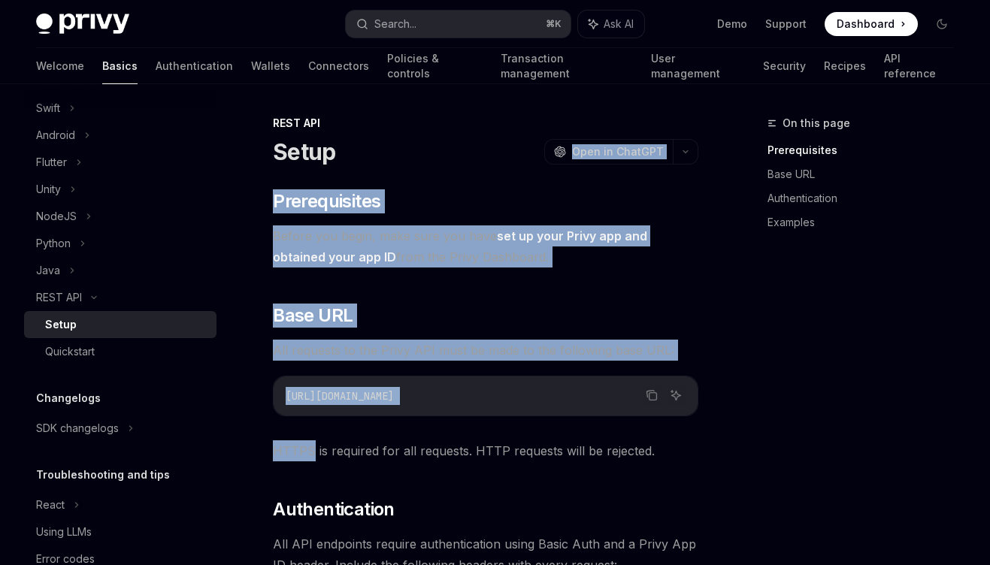
drag, startPoint x: 425, startPoint y: 163, endPoint x: 477, endPoint y: 426, distance: 268.2
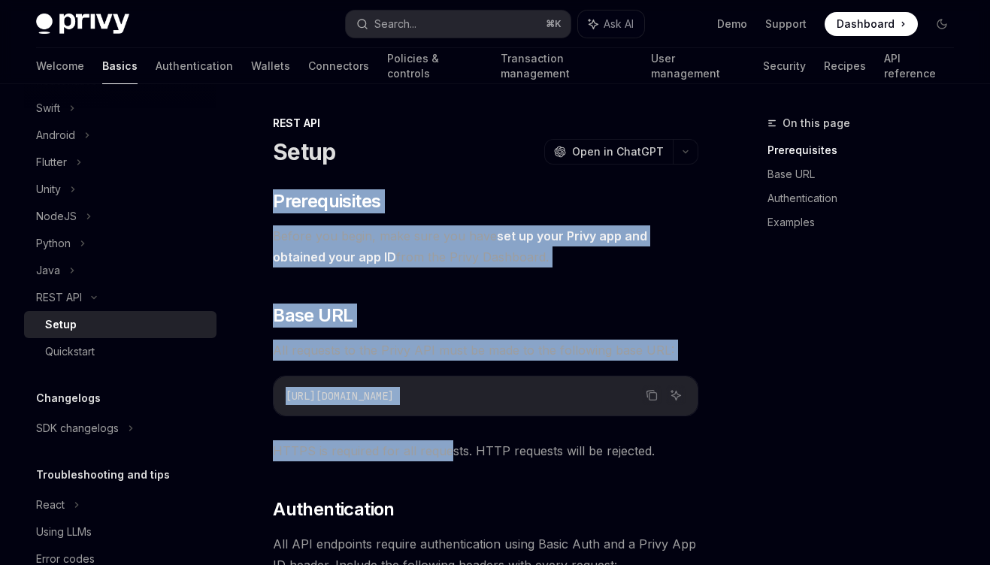
drag, startPoint x: 441, startPoint y: 181, endPoint x: 448, endPoint y: 461, distance: 279.6
click at [448, 461] on span "HTTPS is required for all requests. HTTP requests will be rejected." at bounding box center [485, 450] width 425 height 21
drag, startPoint x: 448, startPoint y: 461, endPoint x: 423, endPoint y: 124, distance: 337.6
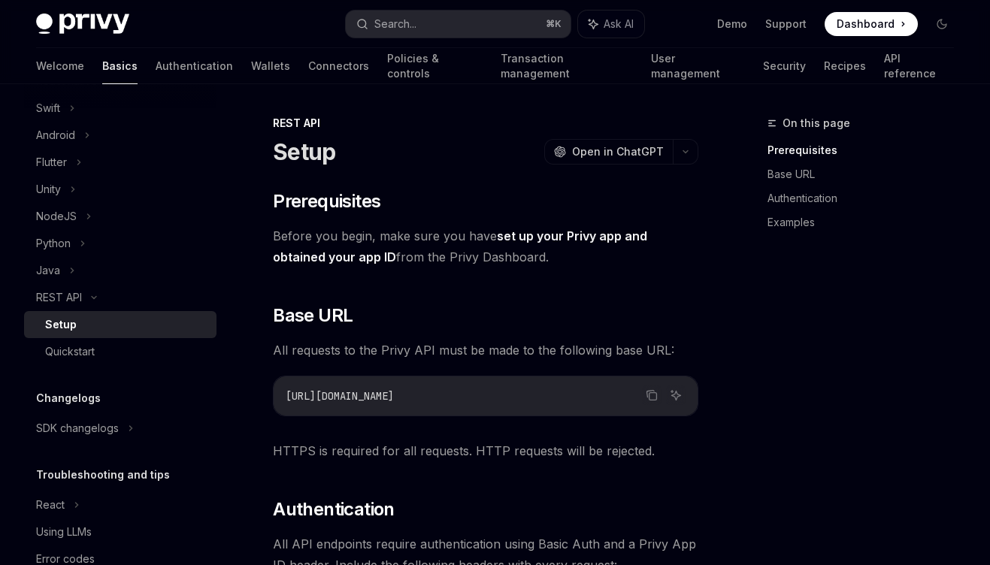
type textarea "*"
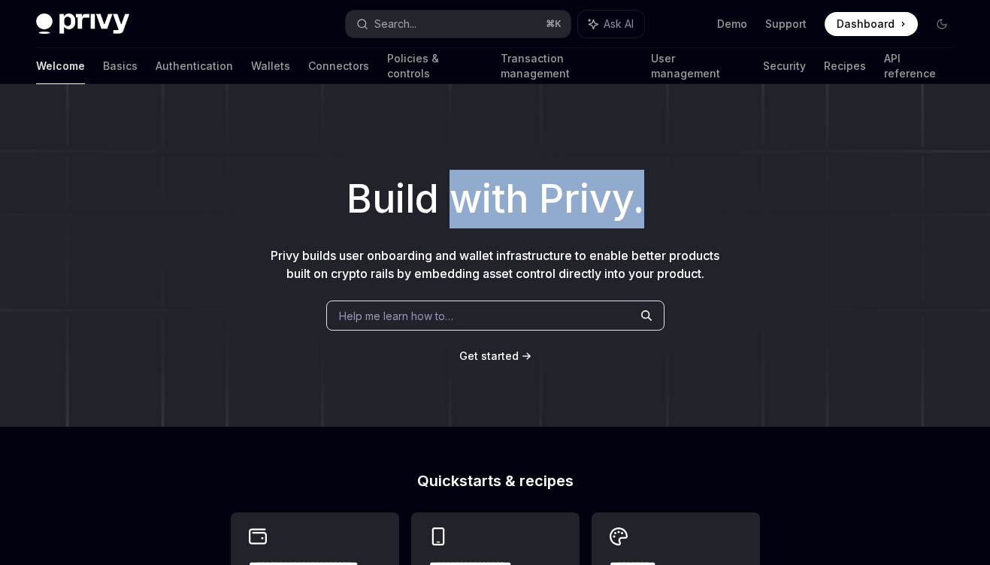
drag, startPoint x: 446, startPoint y: 181, endPoint x: 791, endPoint y: 283, distance: 358.8
click at [791, 283] on div "Build with Privy. Privy builds user onboarding and wallet infrastructure to ena…" at bounding box center [495, 255] width 990 height 343
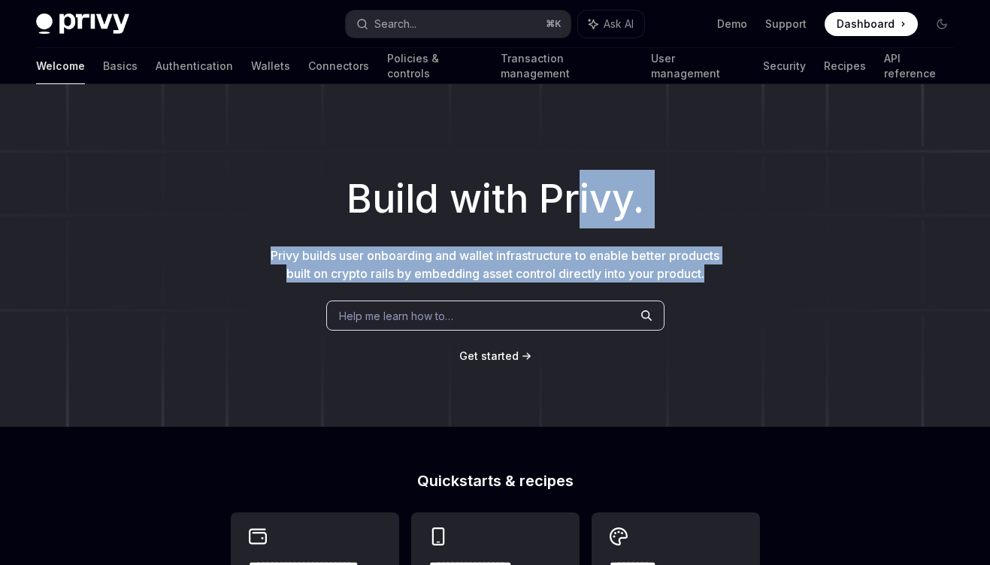
drag, startPoint x: 713, startPoint y: 292, endPoint x: 580, endPoint y: 182, distance: 172.9
click at [580, 183] on div "Build with Privy. Privy builds user onboarding and wallet infrastructure to ena…" at bounding box center [495, 255] width 990 height 343
click at [580, 182] on h1 "Build with Privy." at bounding box center [495, 199] width 942 height 59
drag, startPoint x: 580, startPoint y: 182, endPoint x: 764, endPoint y: 280, distance: 208.1
click at [764, 280] on div "Build with Privy. Privy builds user onboarding and wallet infrastructure to ena…" at bounding box center [495, 255] width 990 height 343
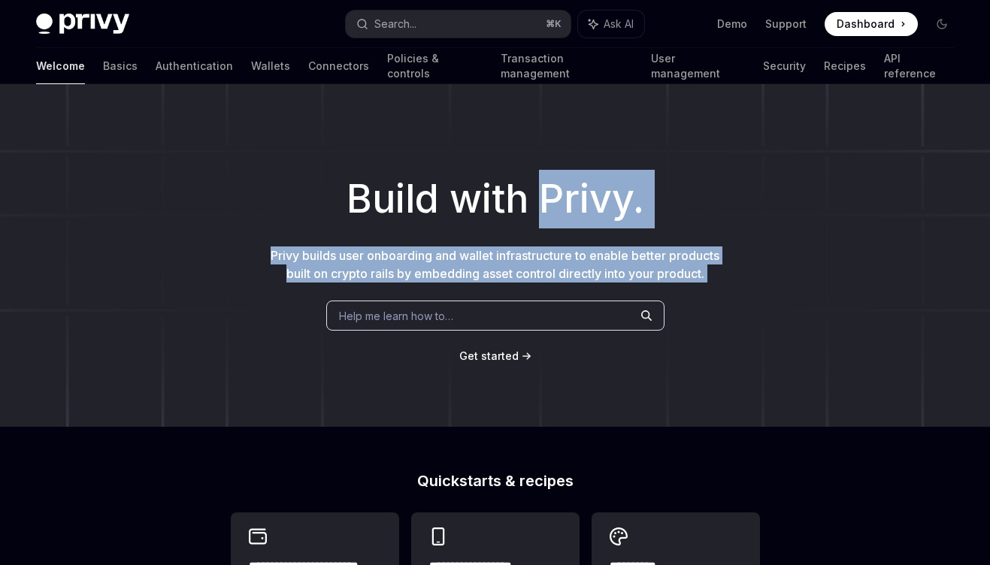
click at [764, 280] on div "Build with Privy. Privy builds user onboarding and wallet infrastructure to ena…" at bounding box center [495, 255] width 990 height 343
